Goal: Find specific page/section: Find specific page/section

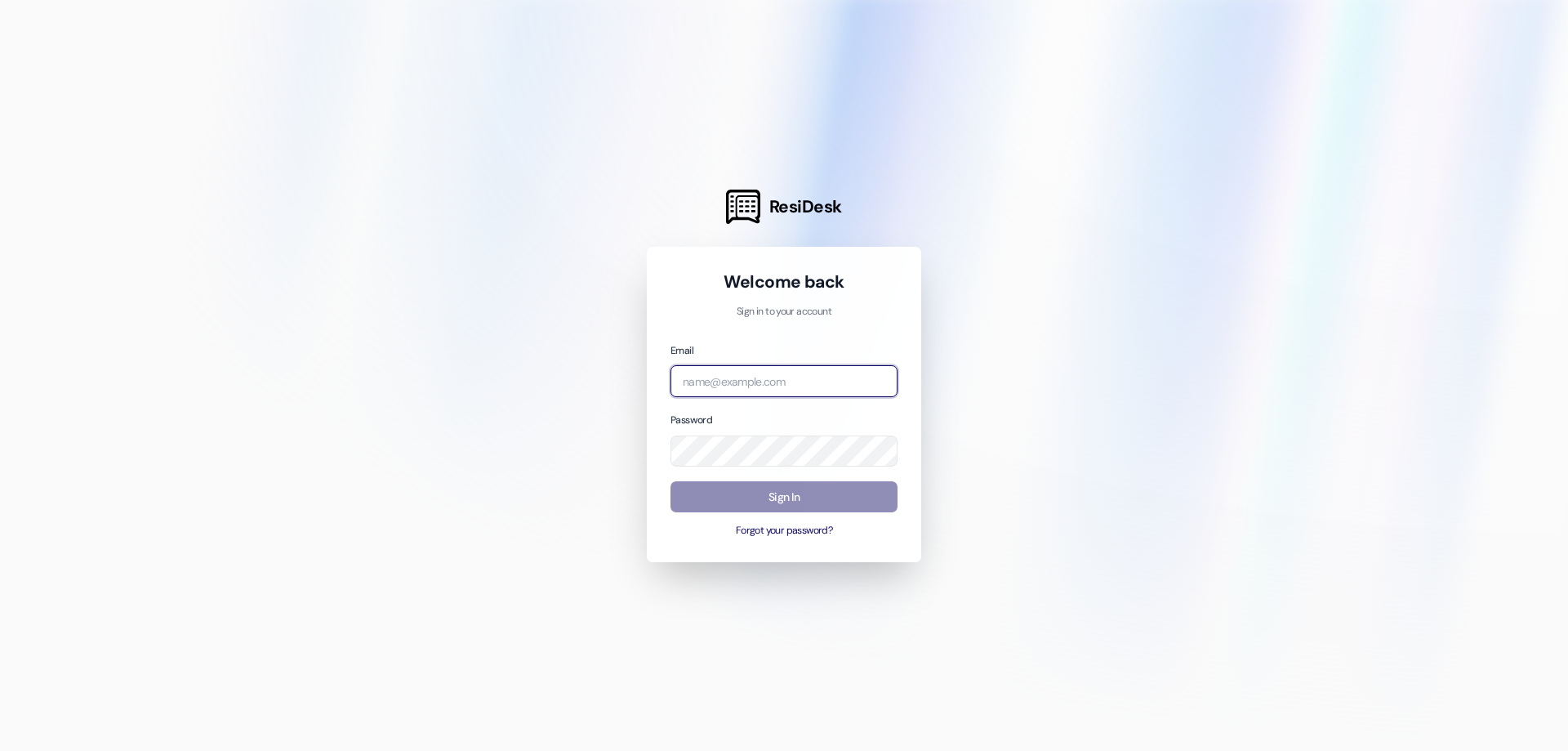
type input "[EMAIL_ADDRESS][DOMAIN_NAME]"
click at [767, 488] on button "Sign In" at bounding box center [784, 497] width 227 height 32
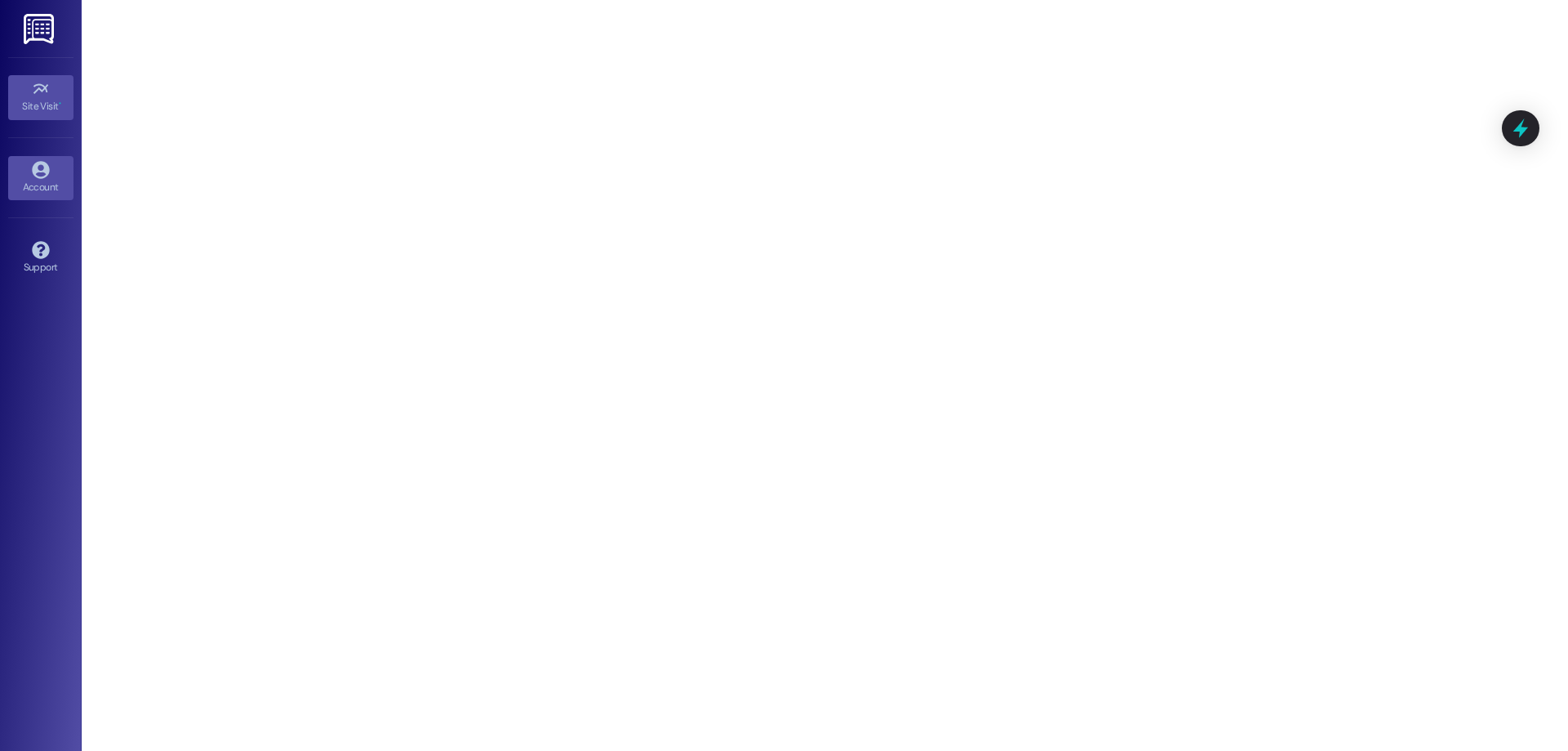
click at [52, 185] on div "Account" at bounding box center [41, 187] width 82 height 16
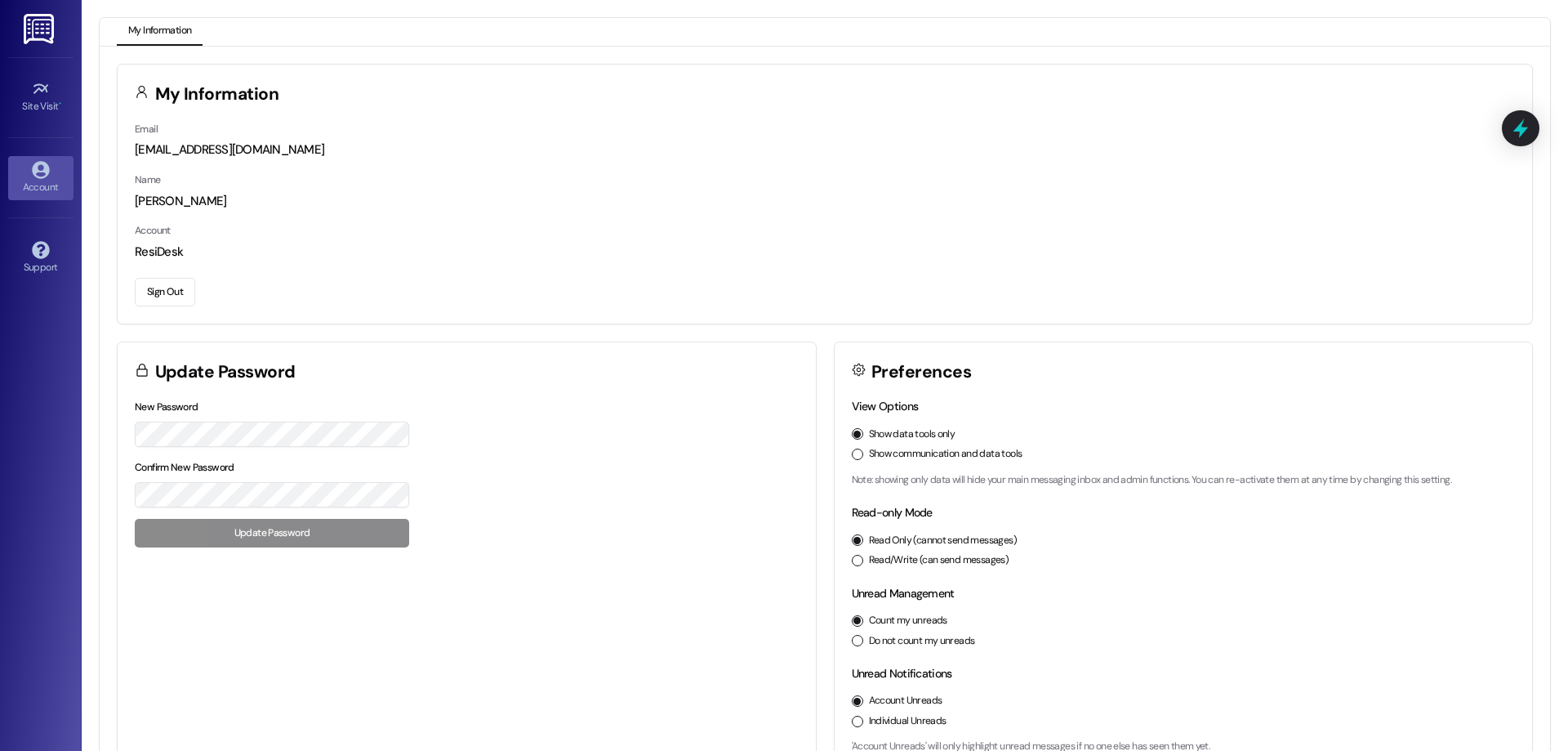
click at [55, 62] on div "Site Visit • Go to Site Visit" at bounding box center [41, 97] width 65 height 80
click at [46, 30] on img at bounding box center [40, 29] width 34 height 30
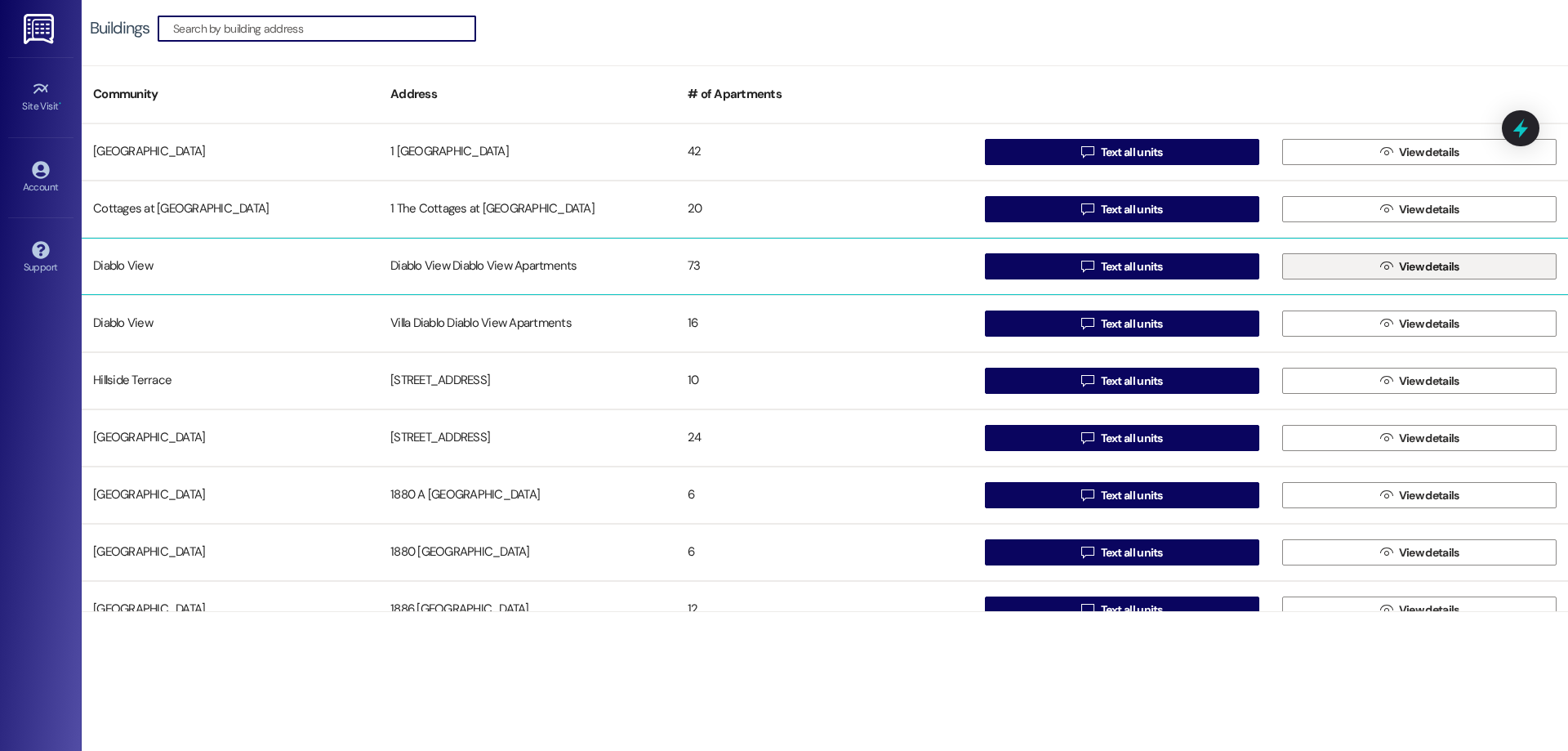
click at [1353, 269] on button " View details" at bounding box center [1419, 267] width 274 height 26
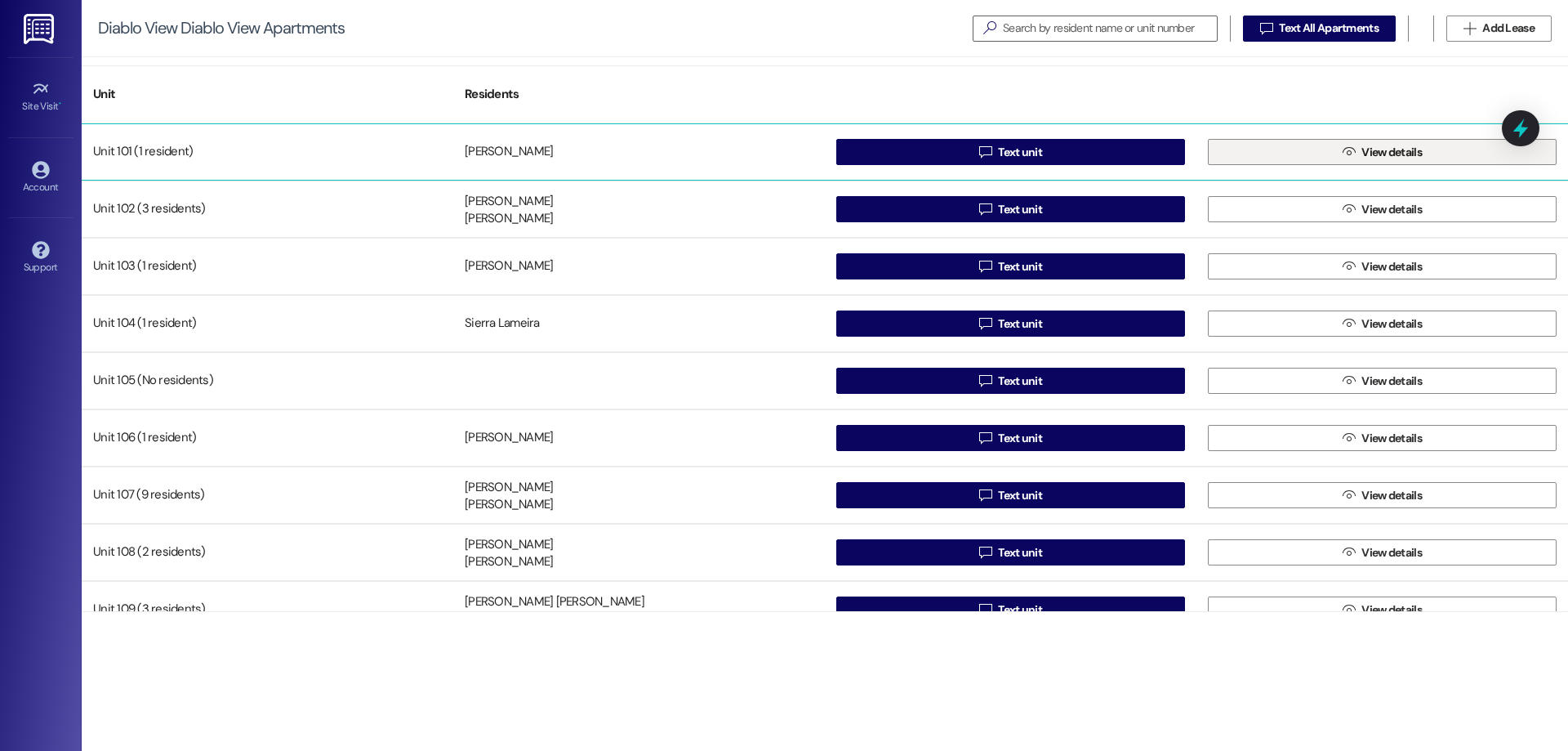
click at [1377, 155] on span "View details" at bounding box center [1392, 152] width 61 height 17
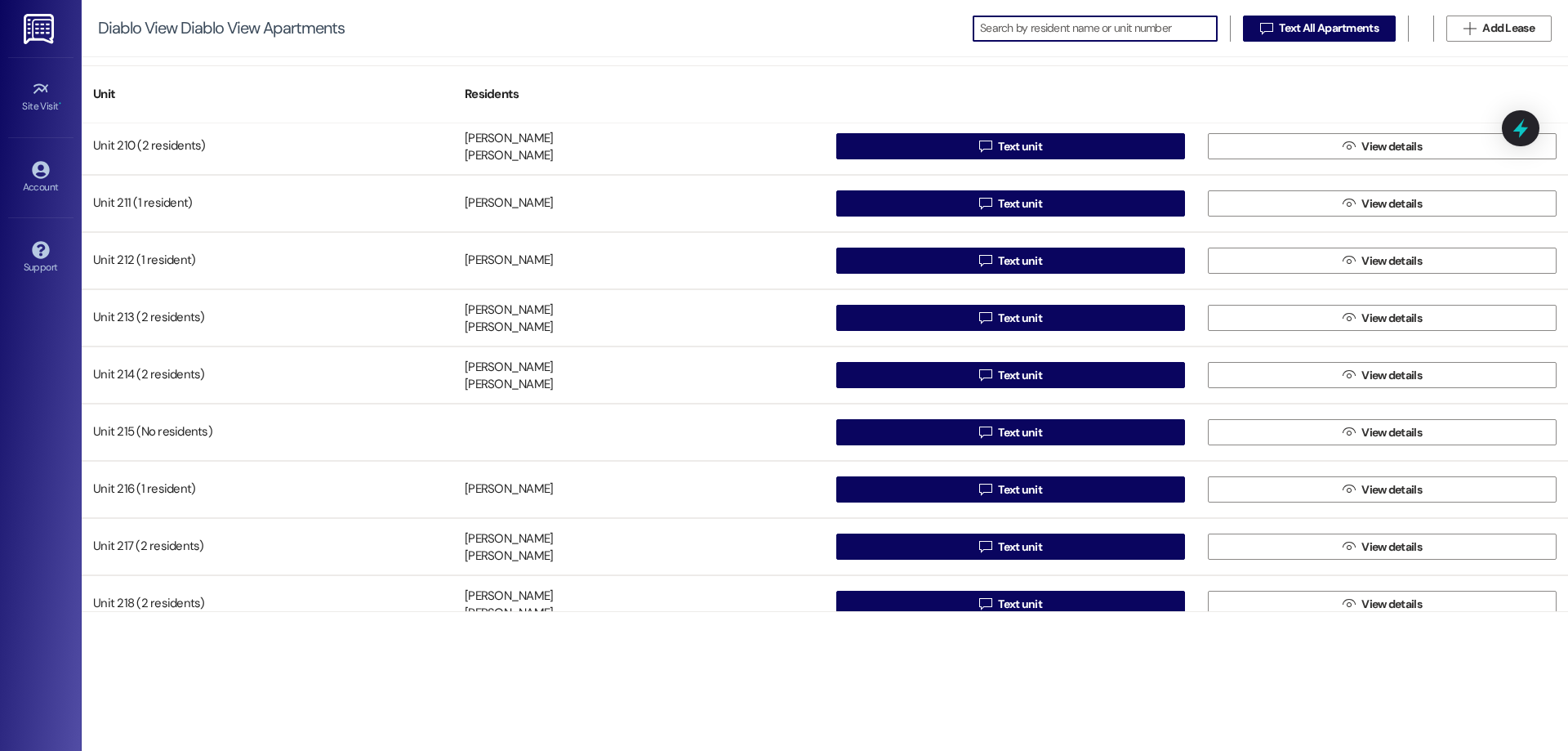
scroll to position [2124, 0]
